Goal: Information Seeking & Learning: Check status

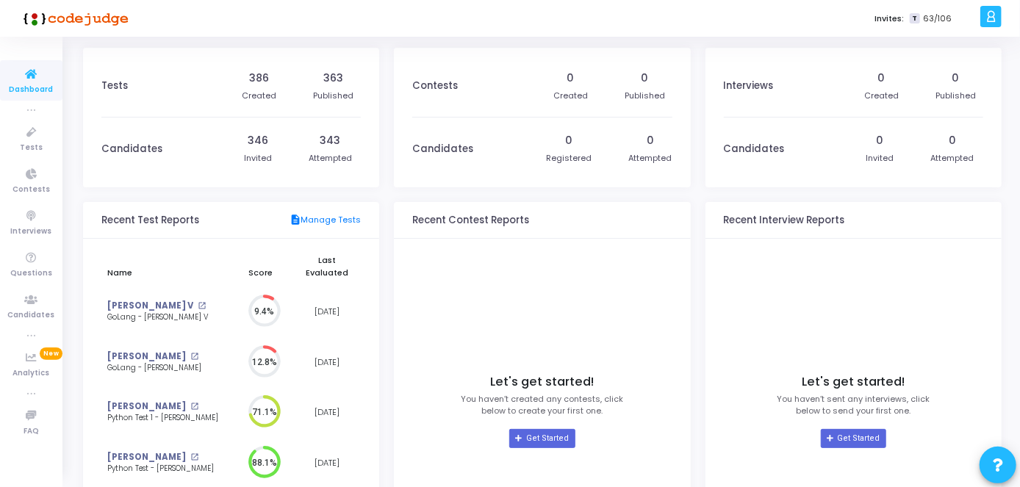
scroll to position [162, 0]
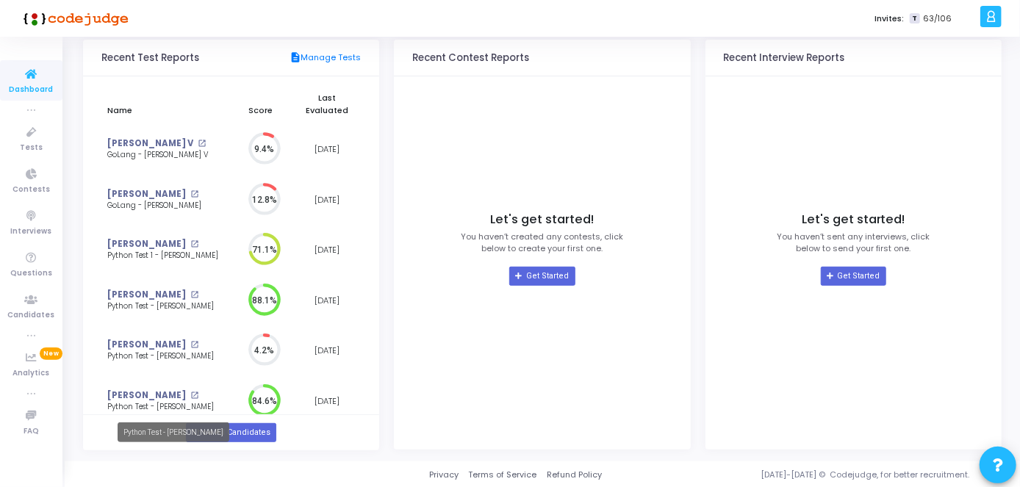
click at [217, 417] on mat-tooltip-component "Python Test - [PERSON_NAME]" at bounding box center [173, 432] width 132 height 40
click at [243, 423] on link "Show All Candidates" at bounding box center [231, 432] width 90 height 19
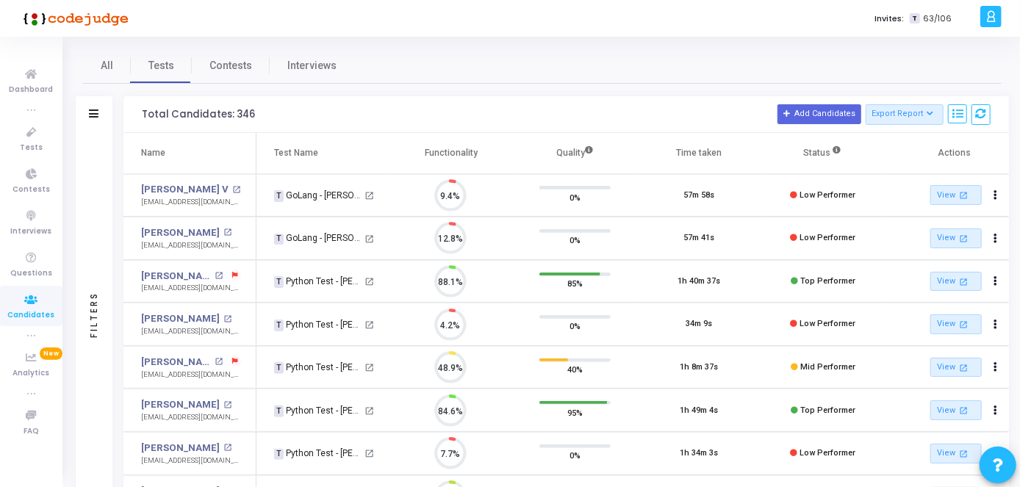
scroll to position [6, 7]
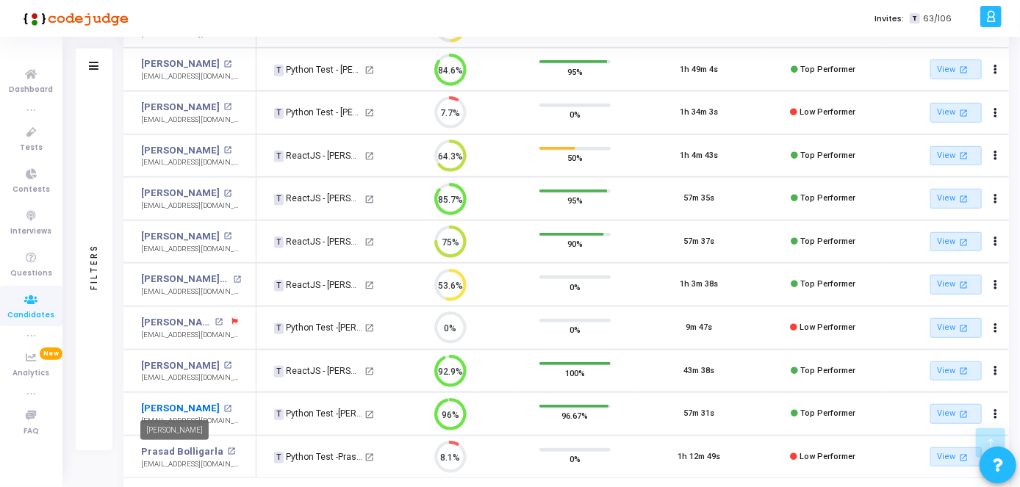
click at [178, 403] on link "[PERSON_NAME]" at bounding box center [180, 408] width 79 height 15
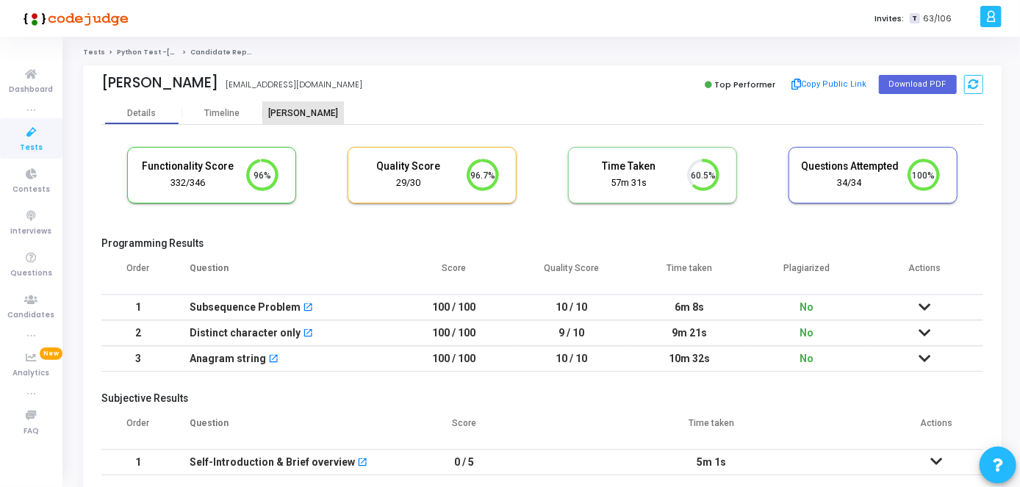
click at [300, 118] on div "[PERSON_NAME]" at bounding box center [303, 113] width 81 height 11
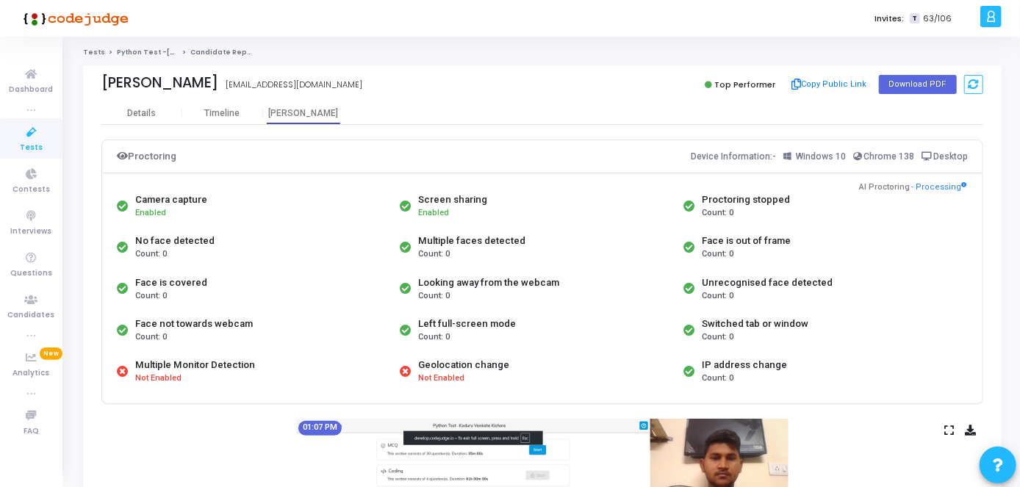
drag, startPoint x: 1018, startPoint y: 169, endPoint x: 1014, endPoint y: 287, distance: 117.6
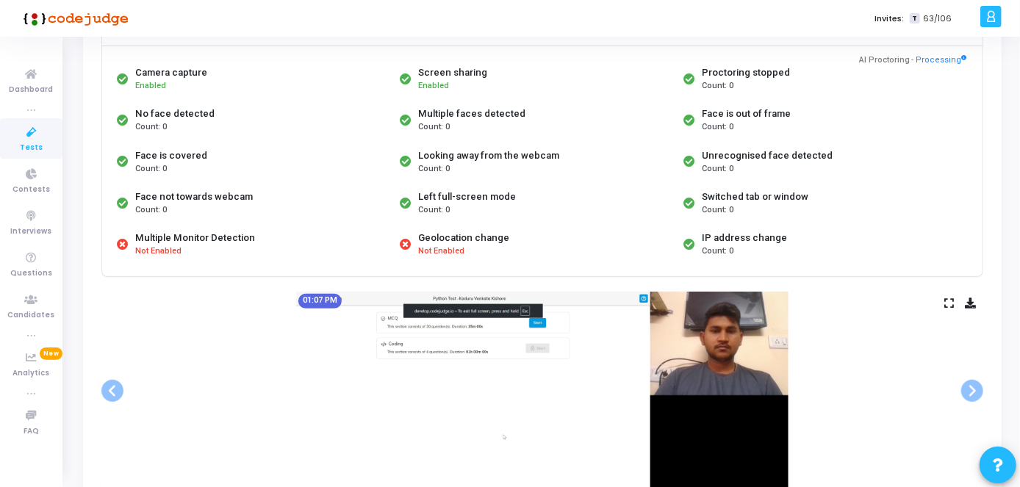
click at [40, 143] on span "Tests" at bounding box center [31, 148] width 23 height 12
